Goal: Transaction & Acquisition: Register for event/course

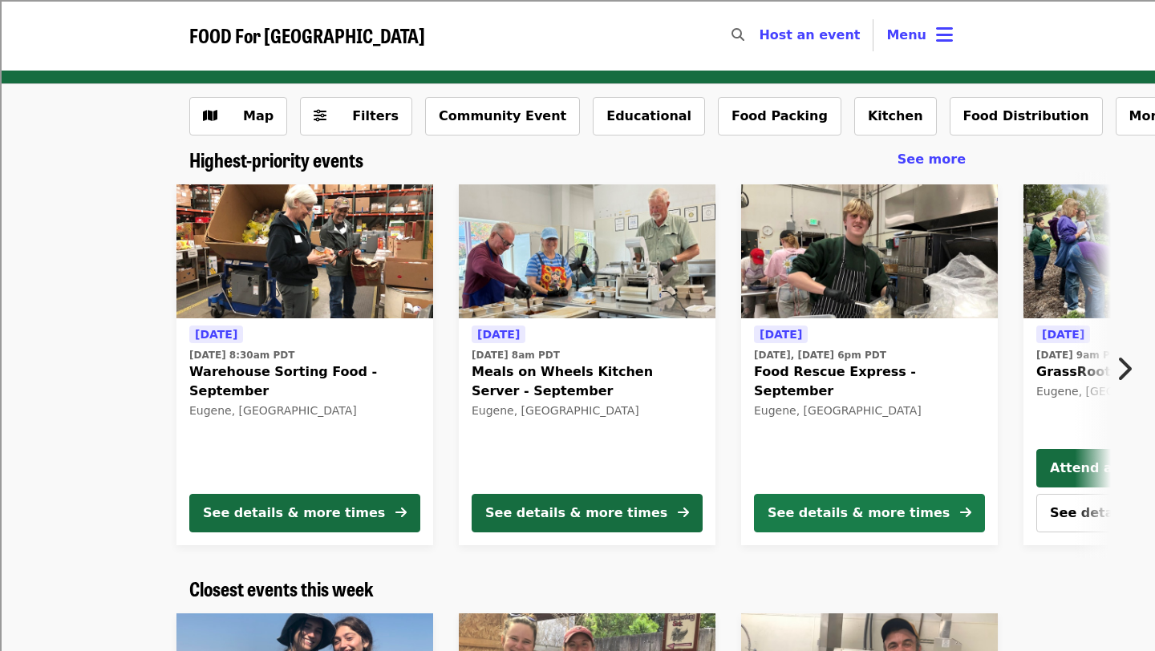
click at [886, 505] on div "See details & more times" at bounding box center [859, 513] width 182 height 19
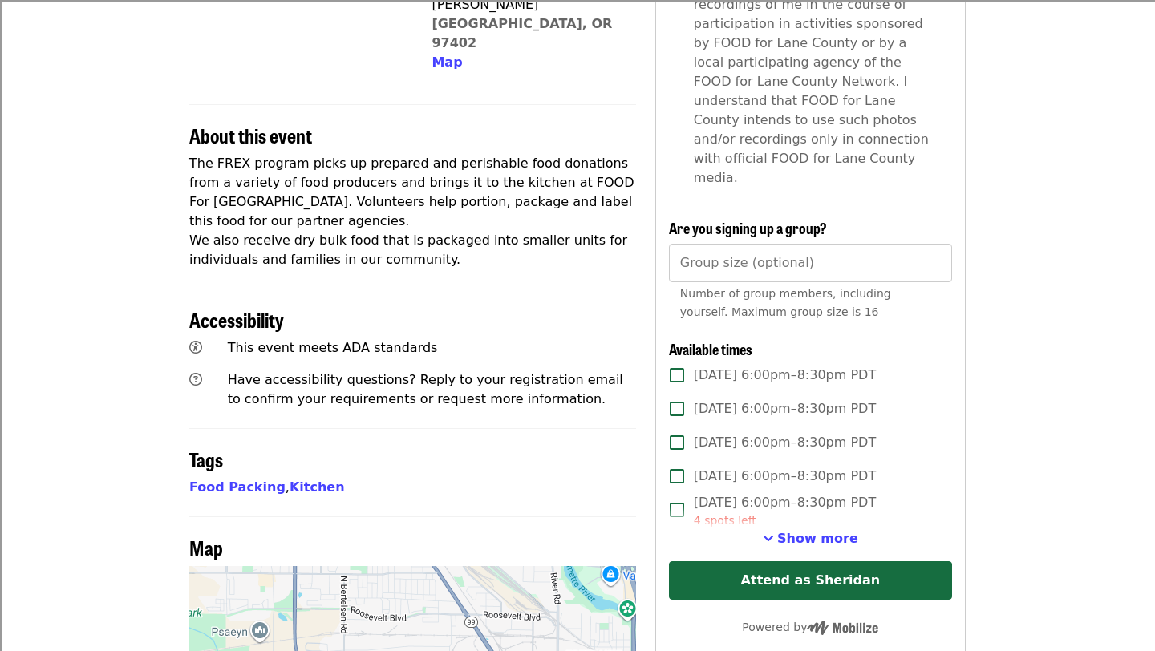
scroll to position [500, 0]
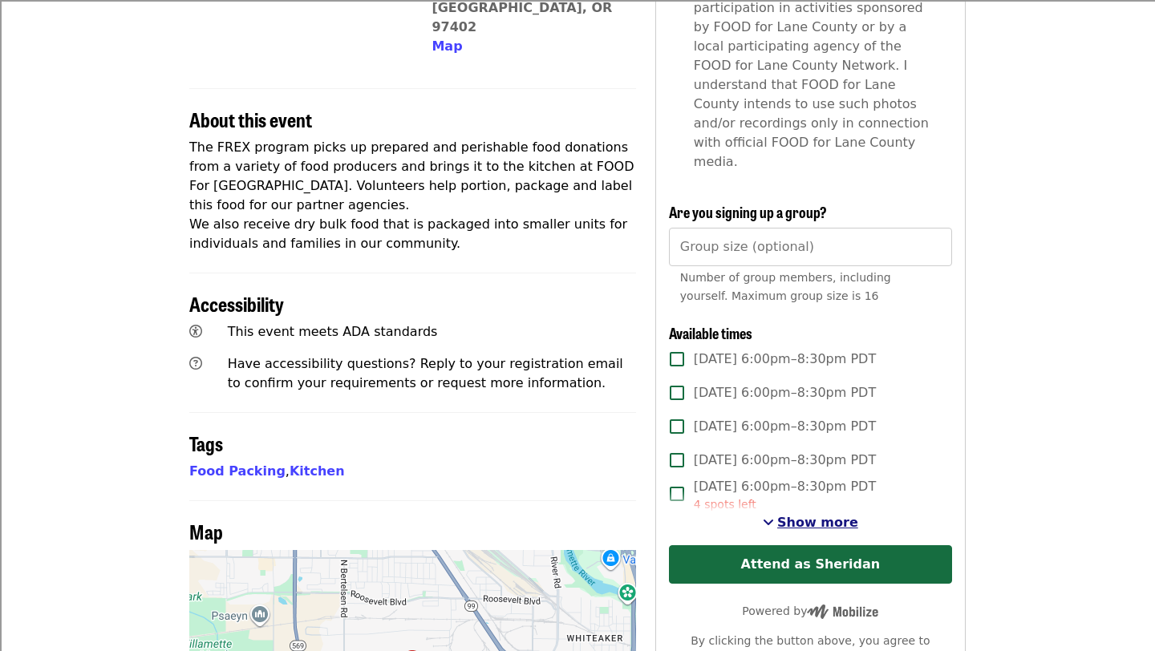
click at [845, 515] on span "Show more" at bounding box center [817, 522] width 81 height 15
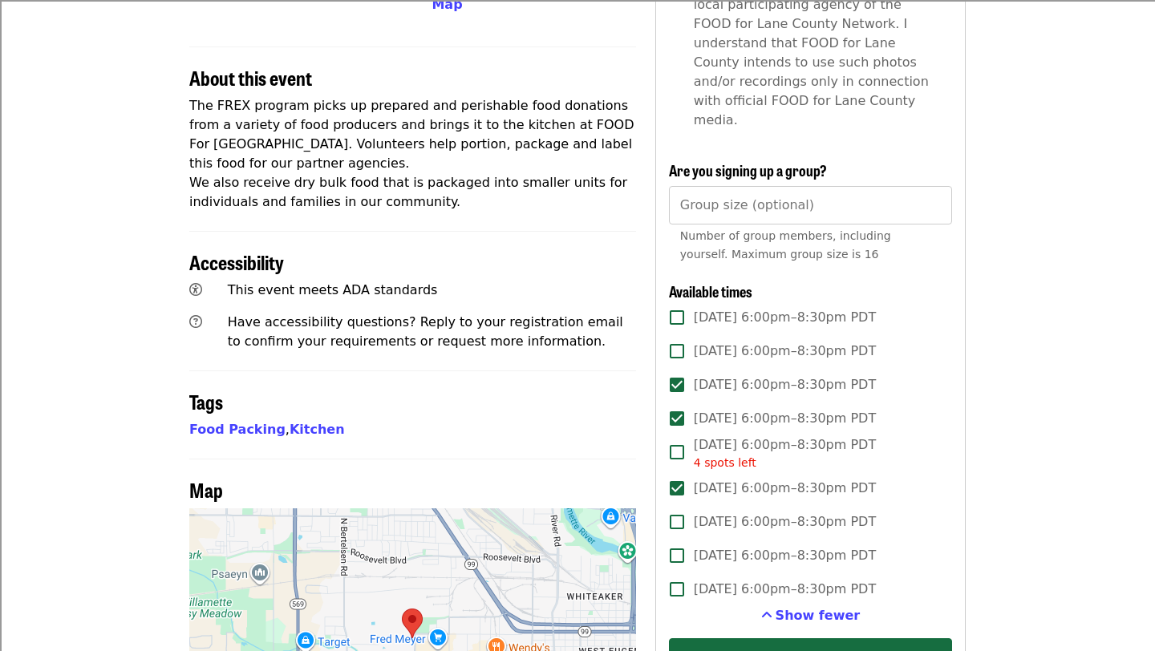
scroll to position [543, 0]
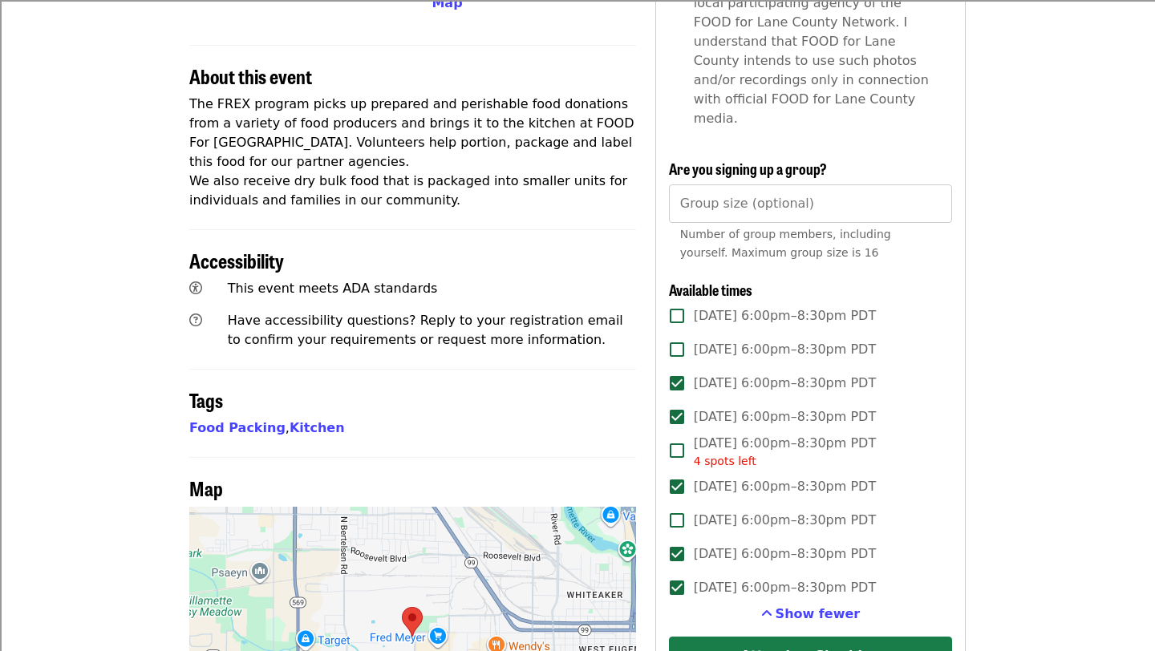
click at [744, 637] on button "Attend as Sheridan" at bounding box center [810, 656] width 283 height 39
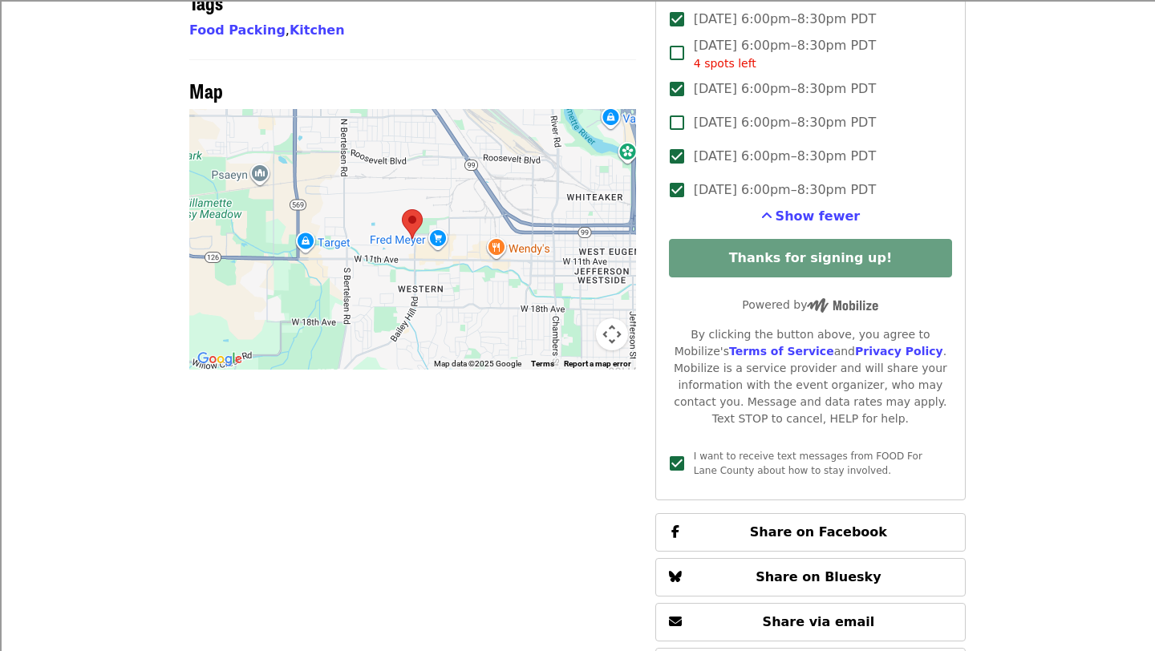
scroll to position [775, 0]
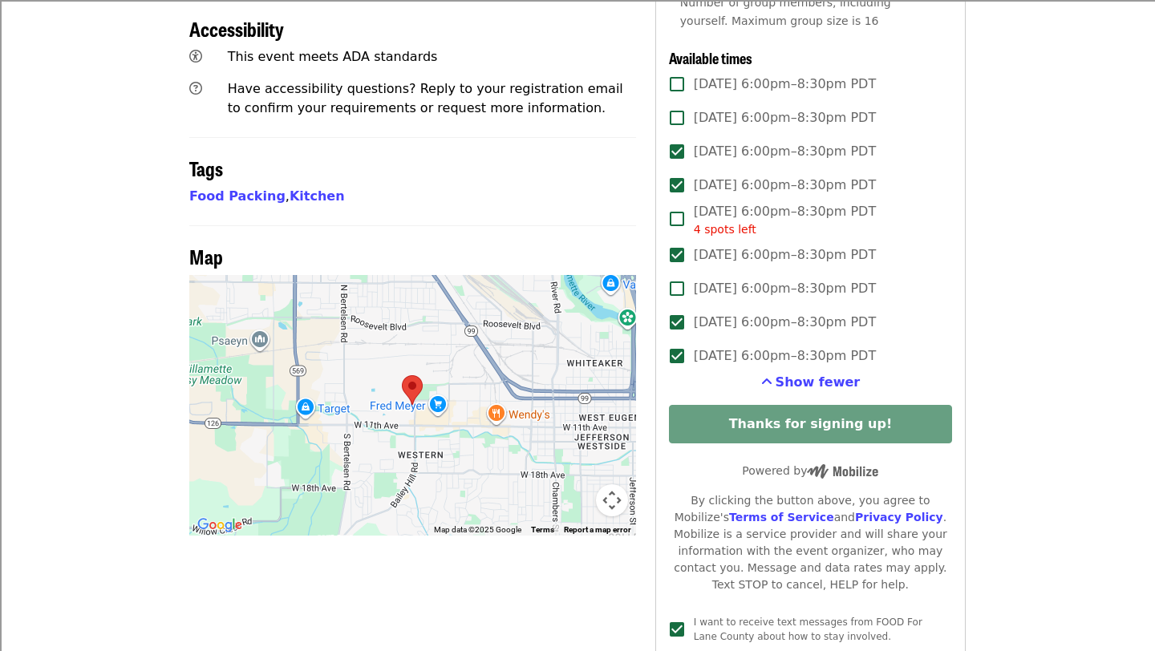
click at [626, 73] on div "Have accessibility questions? Reply to your registration email to confirm your …" at bounding box center [431, 98] width 421 height 51
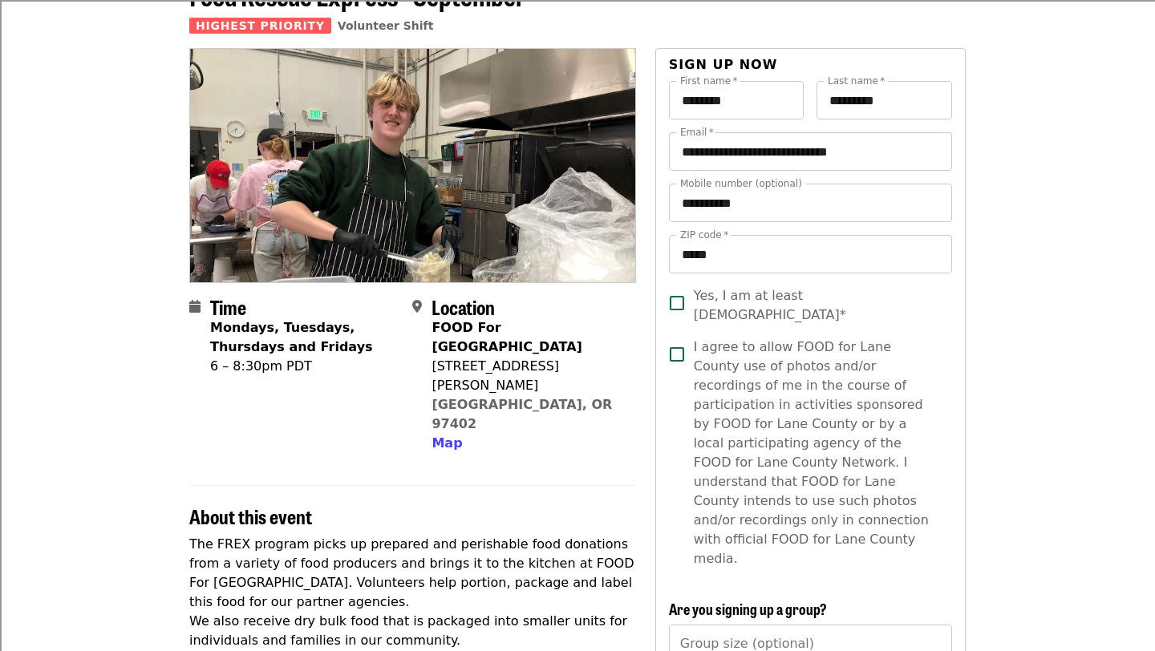
scroll to position [99, 0]
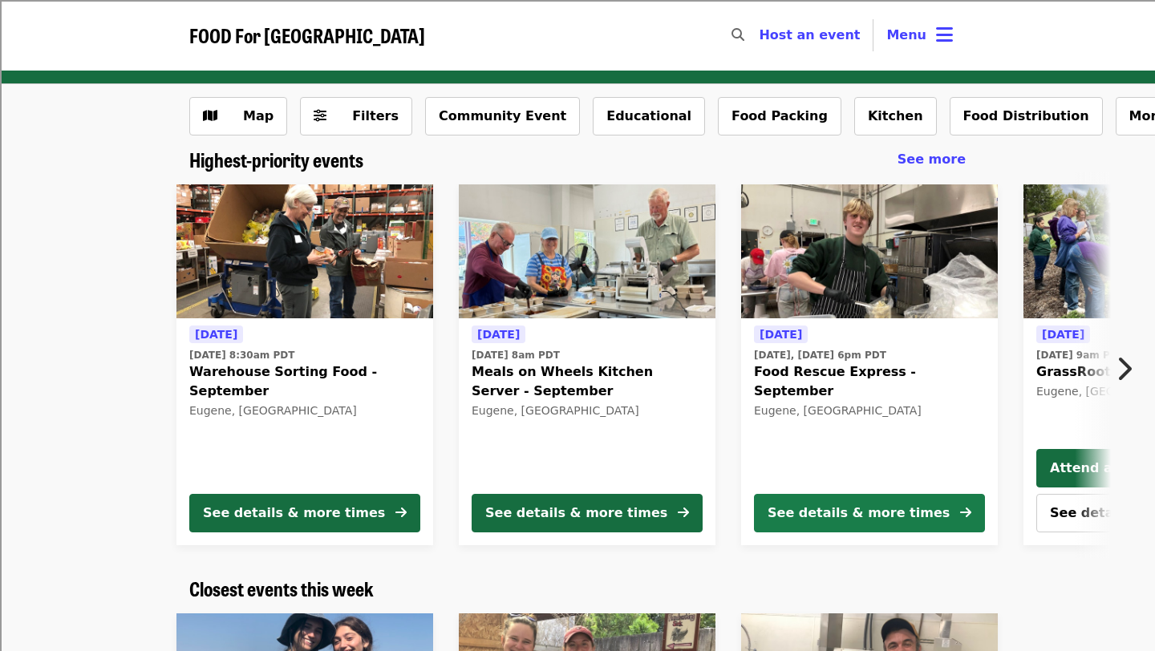
click at [835, 516] on div "See details & more times" at bounding box center [859, 513] width 182 height 19
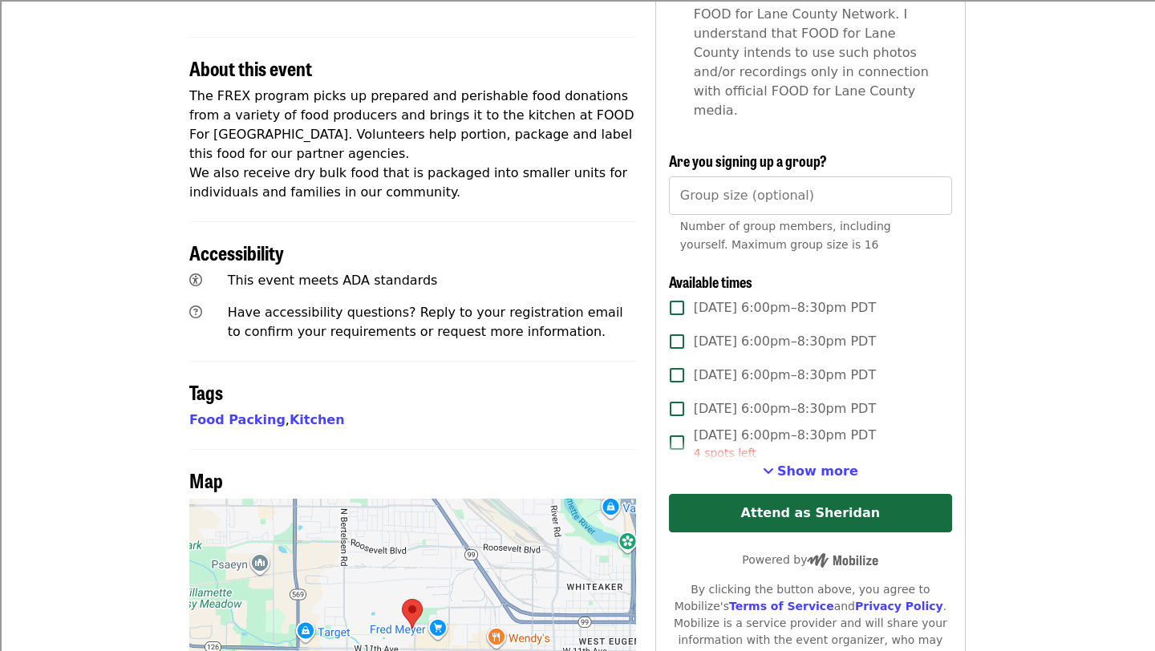
scroll to position [562, 0]
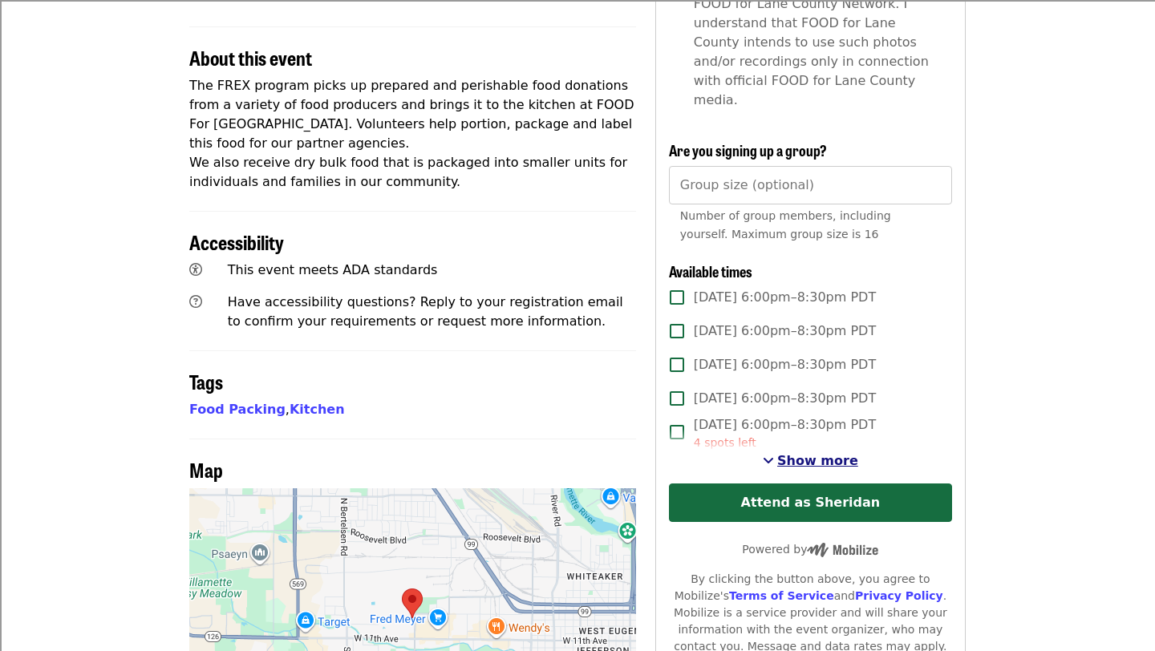
click at [803, 453] on span "Show more" at bounding box center [817, 460] width 81 height 15
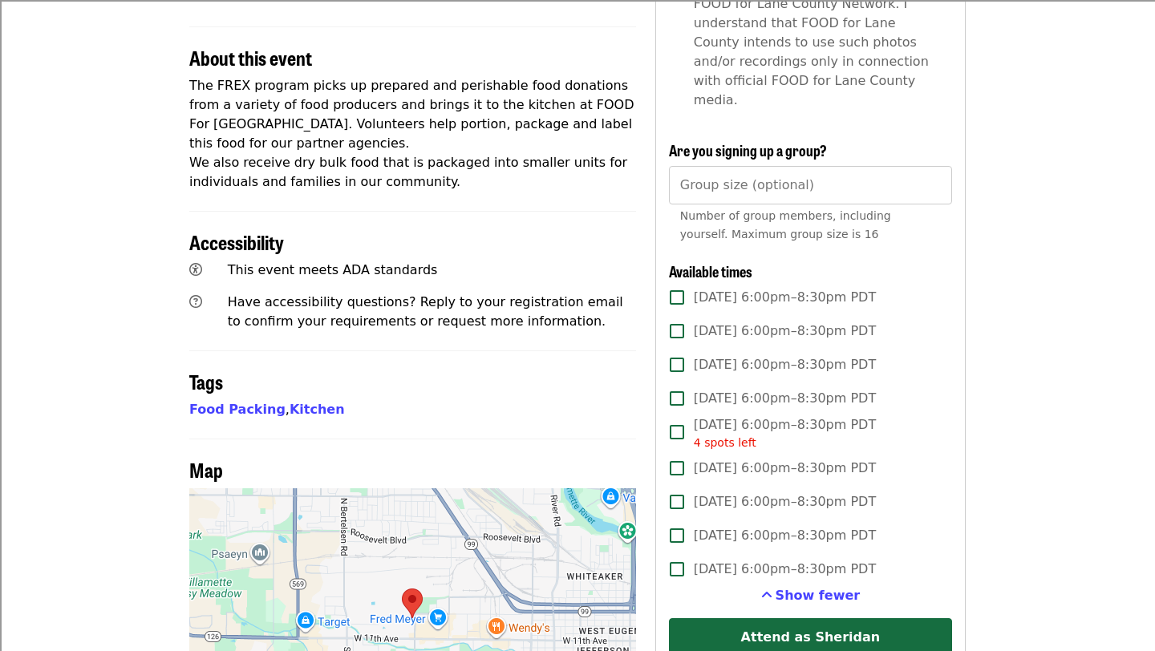
click at [826, 389] on span "[DATE] 6:00pm–8:30pm PDT" at bounding box center [785, 398] width 182 height 19
click at [809, 355] on span "[DATE] 6:00pm–8:30pm PDT" at bounding box center [785, 364] width 182 height 19
